Goal: Task Accomplishment & Management: Use online tool/utility

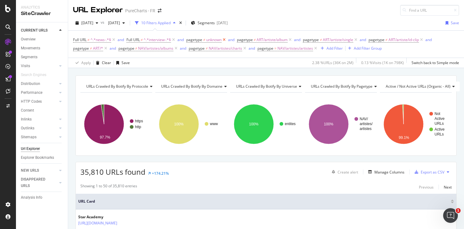
click at [226, 40] on icon at bounding box center [224, 40] width 5 height 6
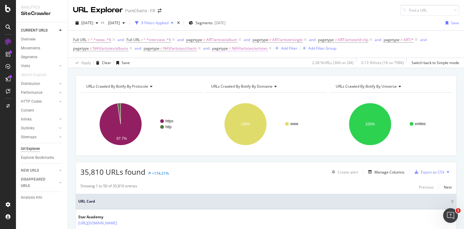
click at [238, 50] on span "NAV/artistes/artistes" at bounding box center [250, 48] width 36 height 9
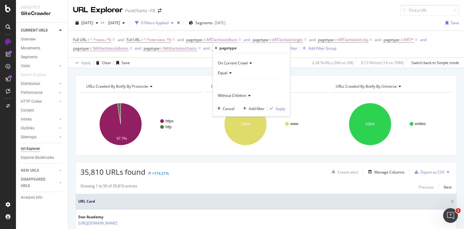
click at [249, 64] on icon at bounding box center [250, 63] width 4 height 4
click at [234, 50] on div "pagetype" at bounding box center [228, 47] width 17 height 5
click at [228, 75] on icon at bounding box center [230, 73] width 4 height 4
click at [233, 92] on span "Not Equal" at bounding box center [229, 93] width 17 height 5
click at [278, 109] on div "Apply" at bounding box center [281, 108] width 10 height 5
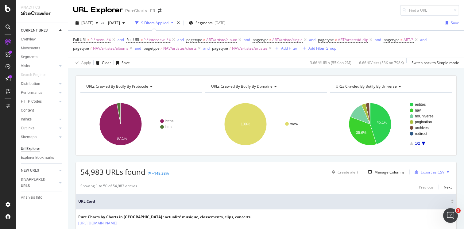
click at [247, 49] on span "NAV/artistes/artistes" at bounding box center [250, 48] width 36 height 9
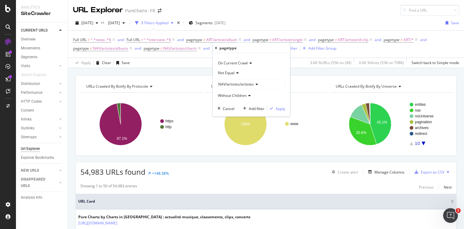
click at [249, 64] on icon at bounding box center [250, 63] width 4 height 4
click at [266, 54] on div "On Current Crawl On Current Crawl On Compared Crawl Diff Between Crawls Not Equ…" at bounding box center [251, 84] width 77 height 63
